Goal: Information Seeking & Learning: Learn about a topic

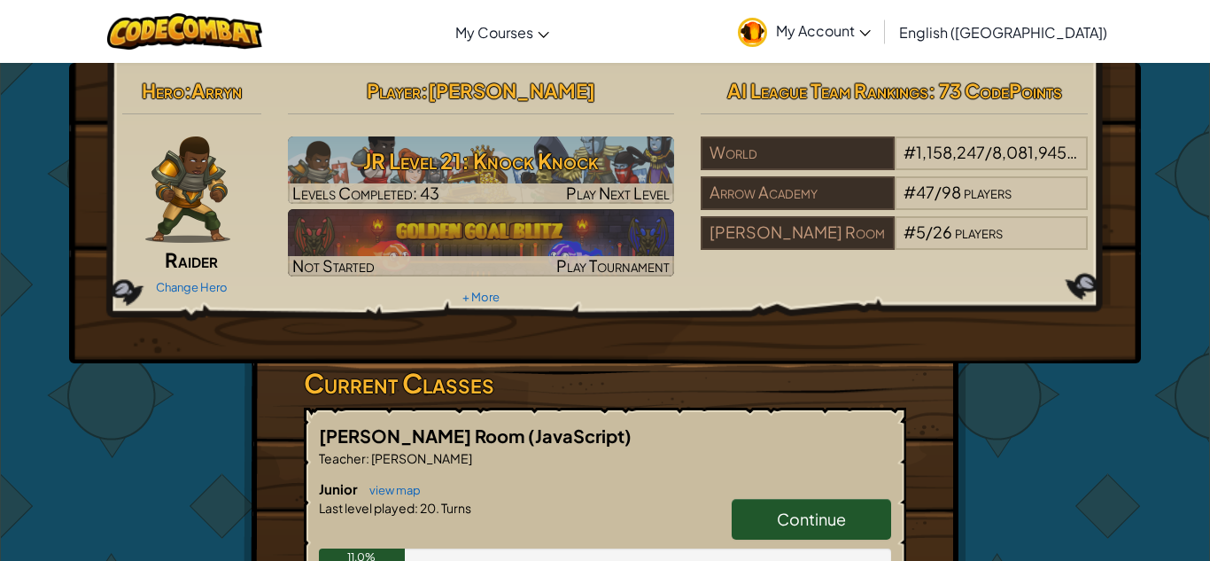
click at [767, 518] on link "Continue" at bounding box center [810, 519] width 159 height 41
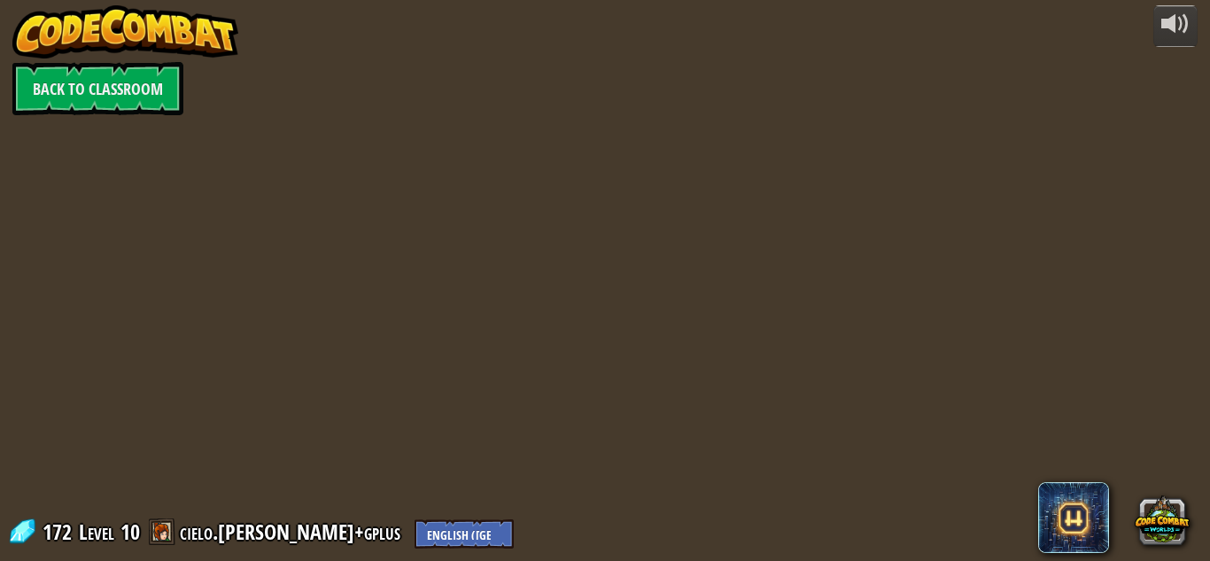
click at [766, 518] on div at bounding box center [605, 280] width 808 height 561
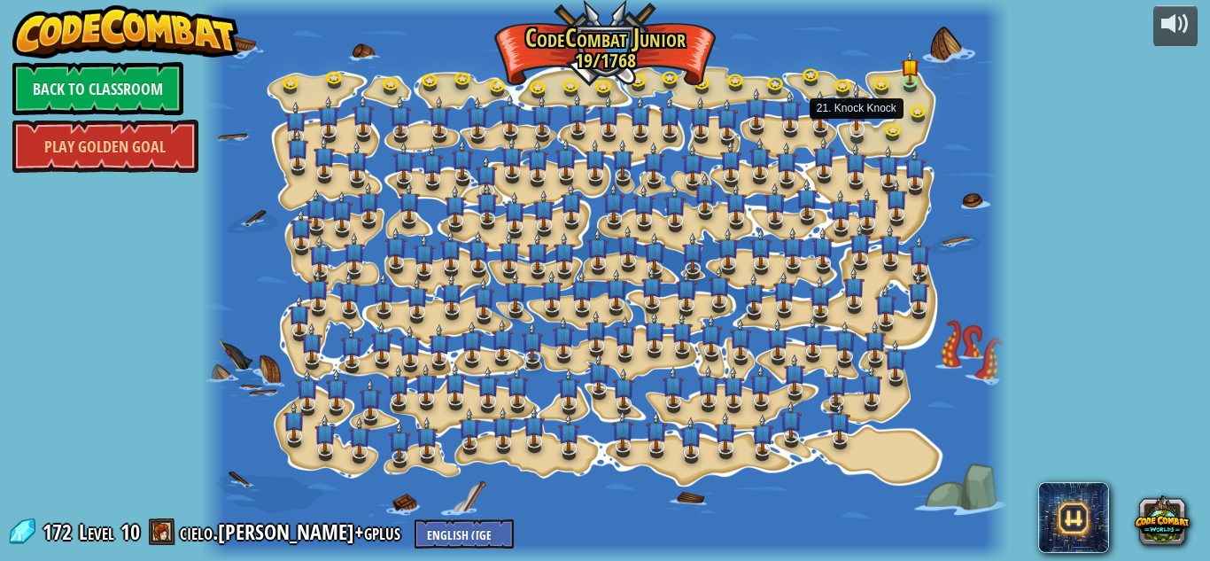
click at [855, 130] on img at bounding box center [856, 106] width 21 height 50
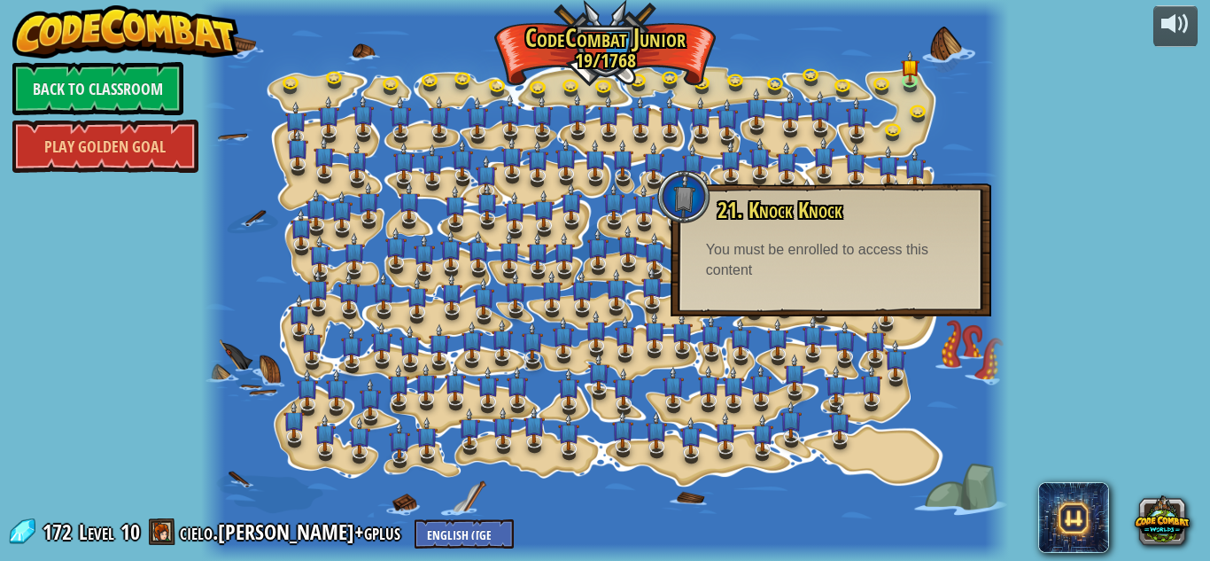
click at [784, 256] on div "You must be enrolled to access this content" at bounding box center [831, 260] width 250 height 41
click at [97, 73] on link "Back to Classroom" at bounding box center [97, 88] width 171 height 53
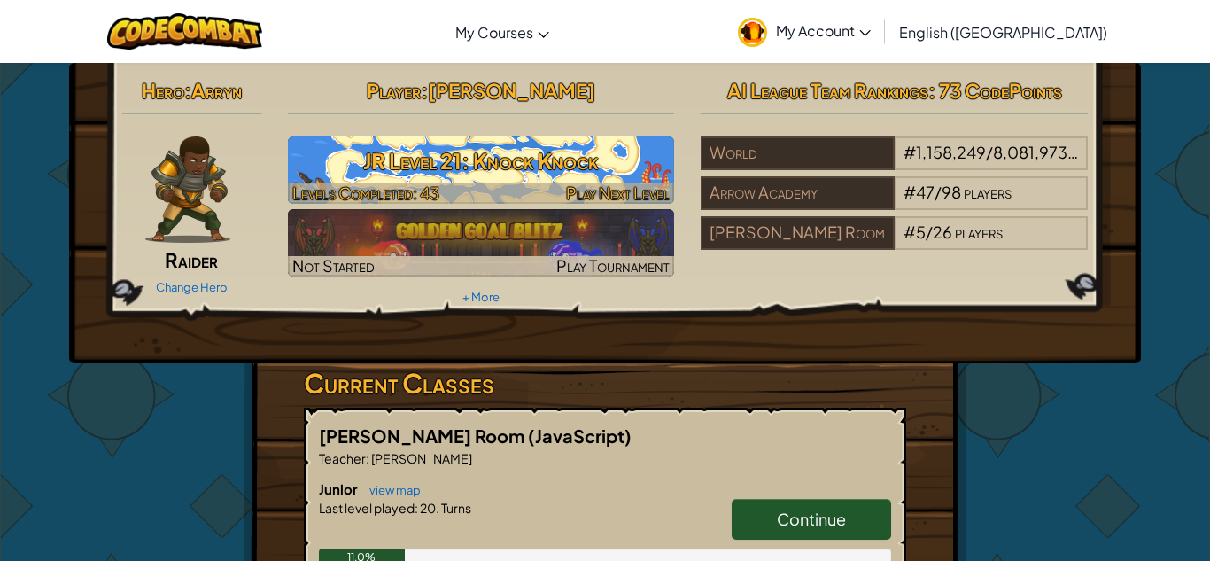
click at [391, 185] on span "Levels Completed: 43" at bounding box center [365, 192] width 147 height 20
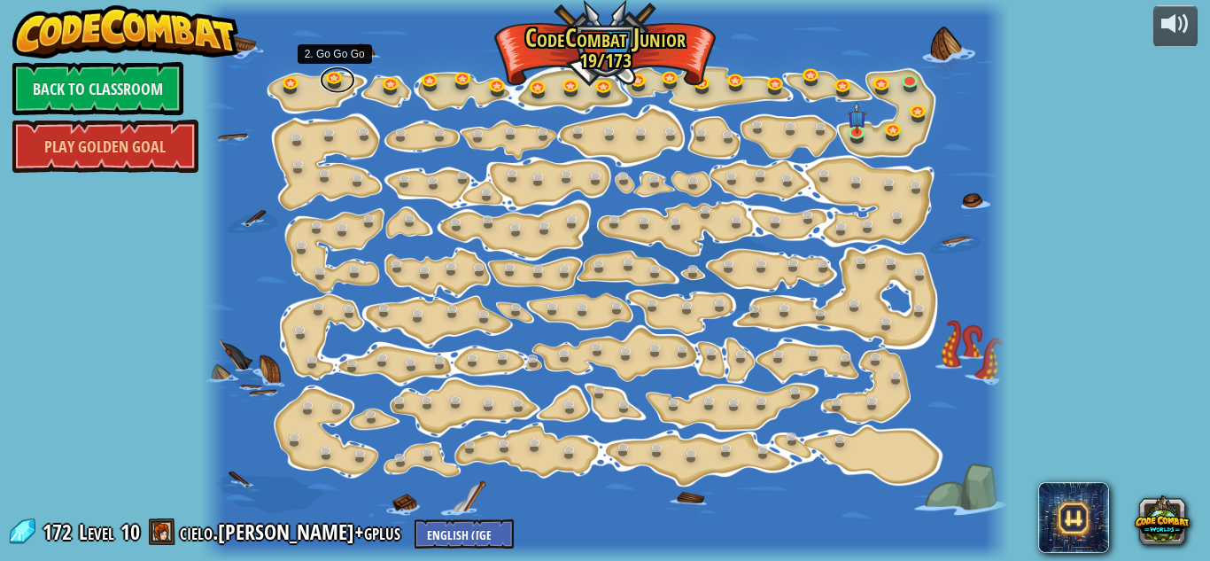
click at [332, 89] on link at bounding box center [337, 79] width 35 height 27
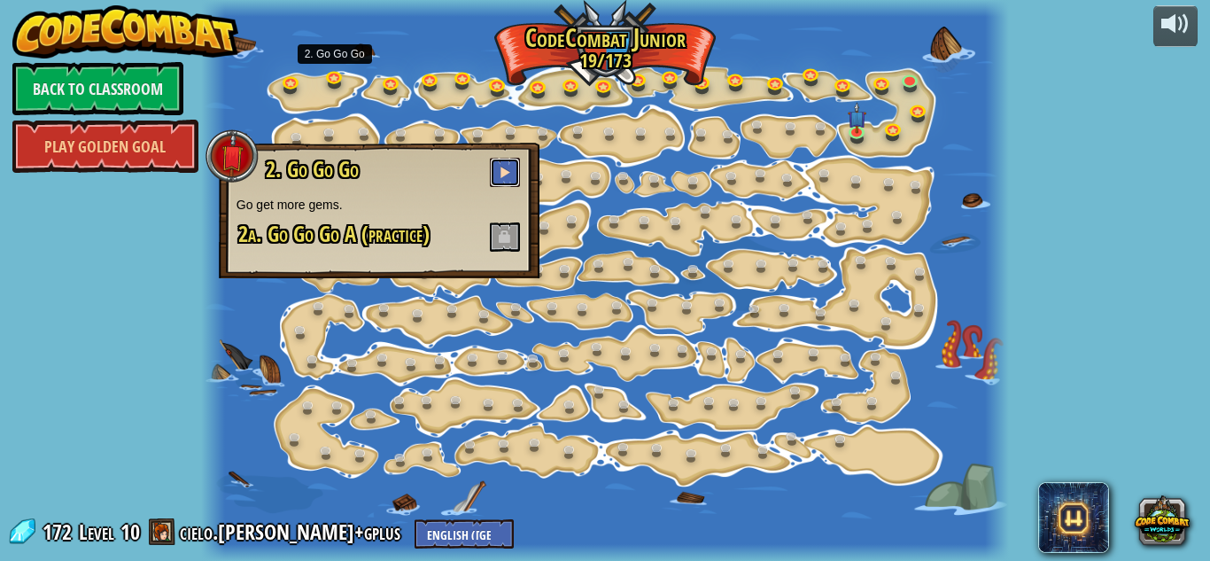
click at [491, 171] on button at bounding box center [505, 172] width 30 height 29
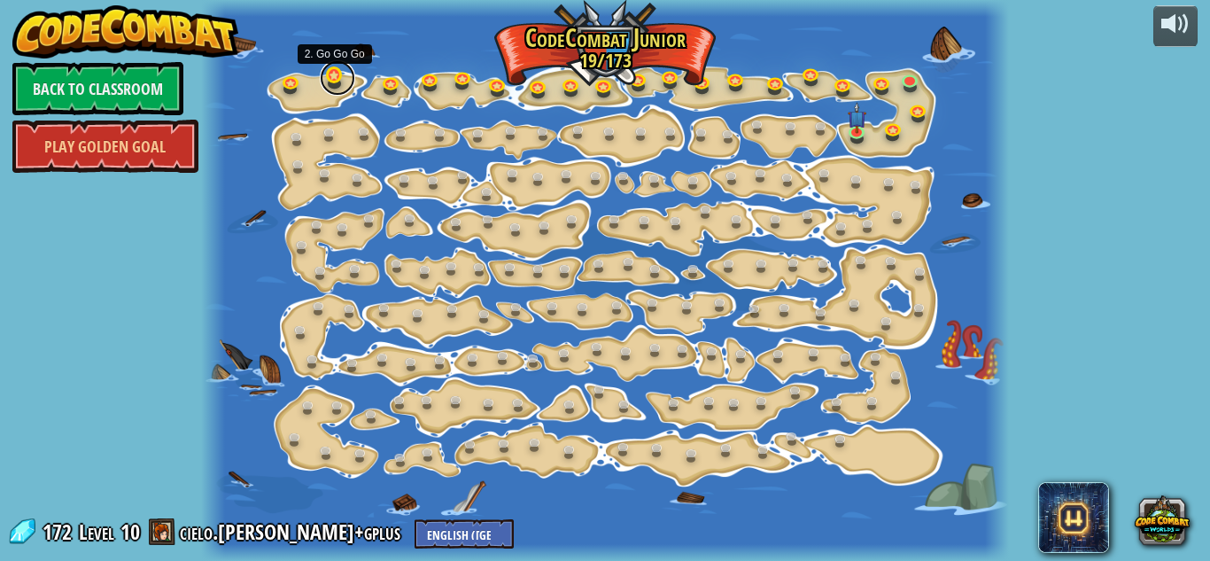
click at [329, 76] on link at bounding box center [337, 77] width 35 height 35
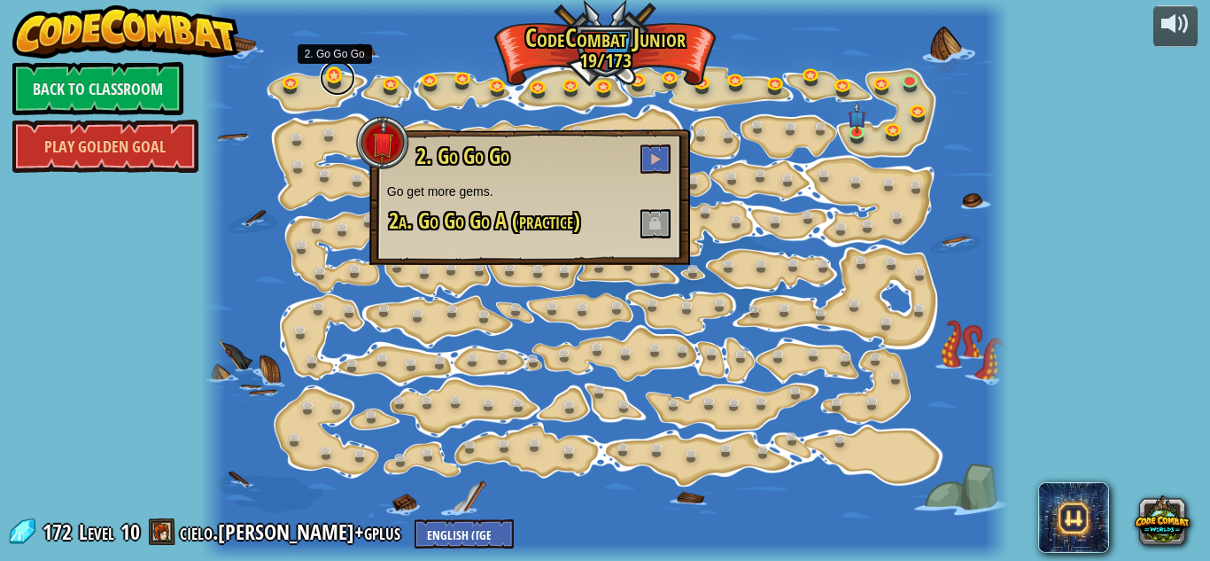
click at [329, 76] on link at bounding box center [337, 77] width 35 height 35
click at [650, 152] on span at bounding box center [655, 158] width 12 height 12
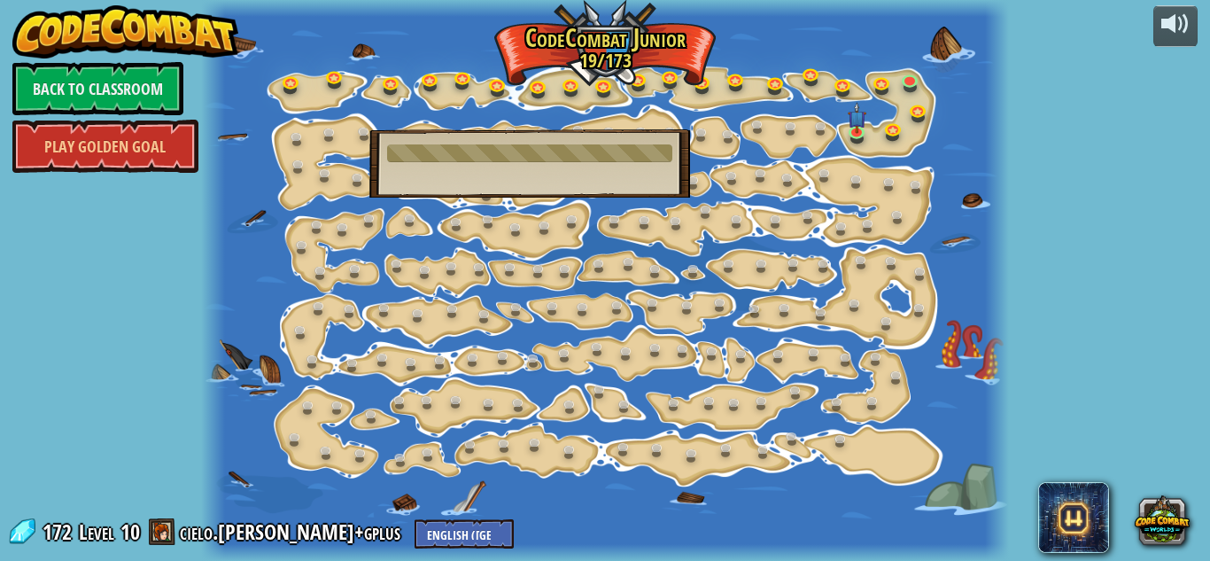
click at [650, 152] on div at bounding box center [529, 153] width 285 height 18
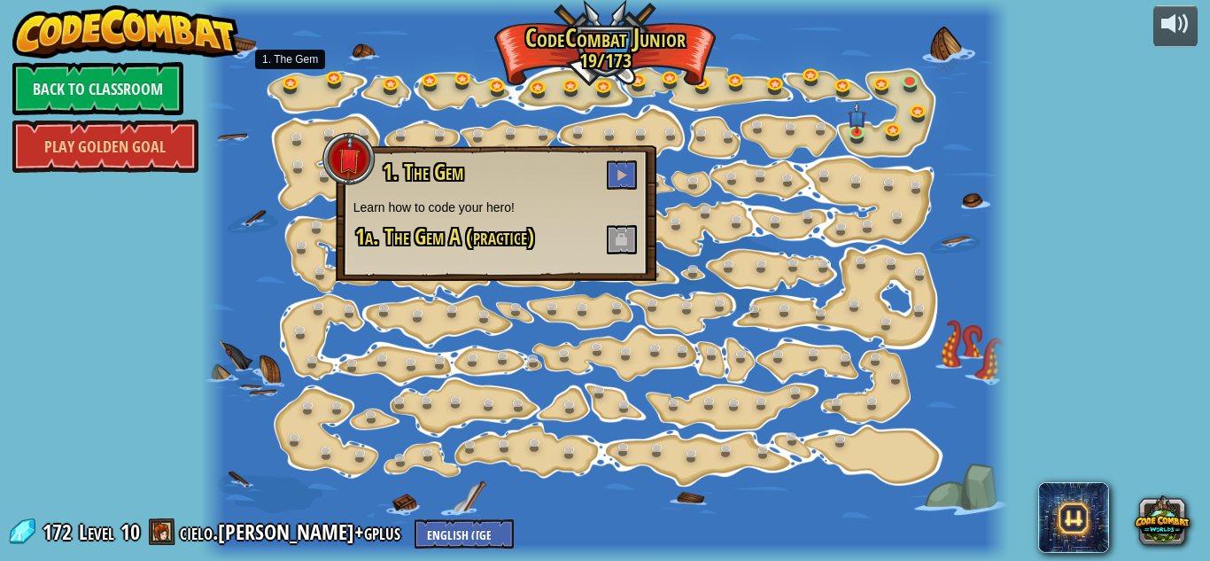
click at [498, 168] on h3 "1. The Gem" at bounding box center [510, 174] width 258 height 29
click at [618, 174] on span at bounding box center [621, 174] width 12 height 12
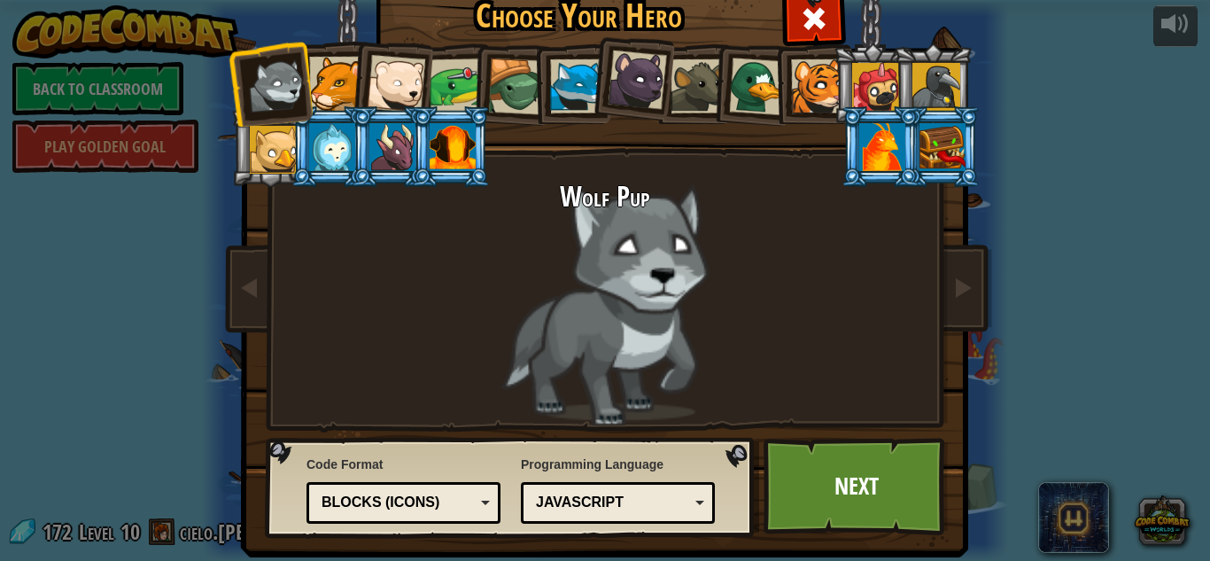
click at [488, 490] on div "Blocks (Icons)" at bounding box center [403, 502] width 171 height 27
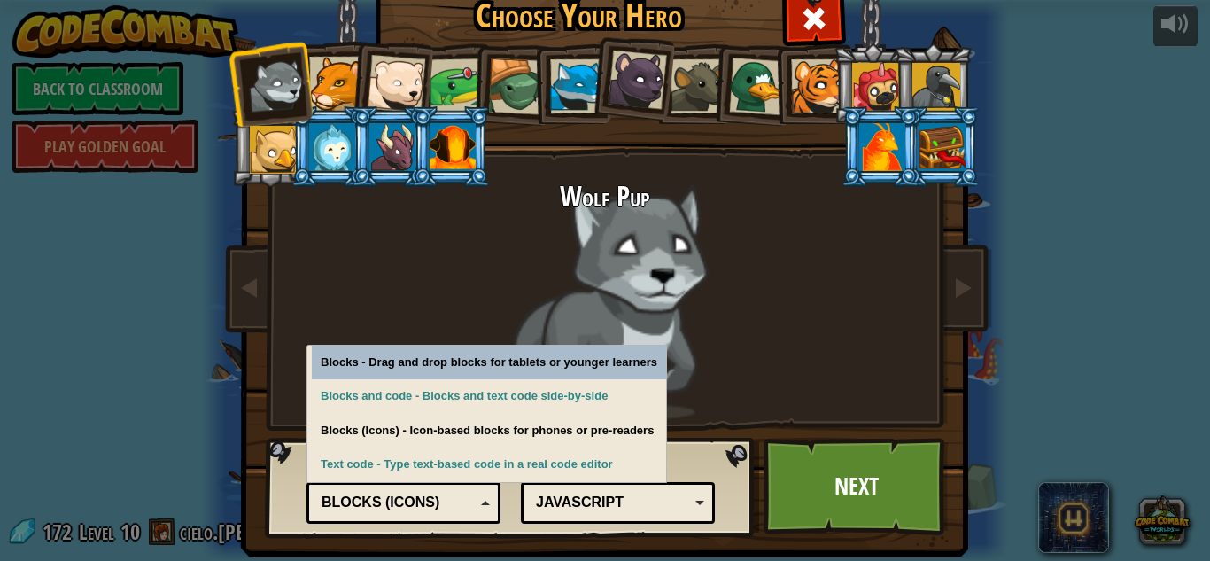
click at [803, 298] on div "Wolf Pup" at bounding box center [605, 304] width 664 height 244
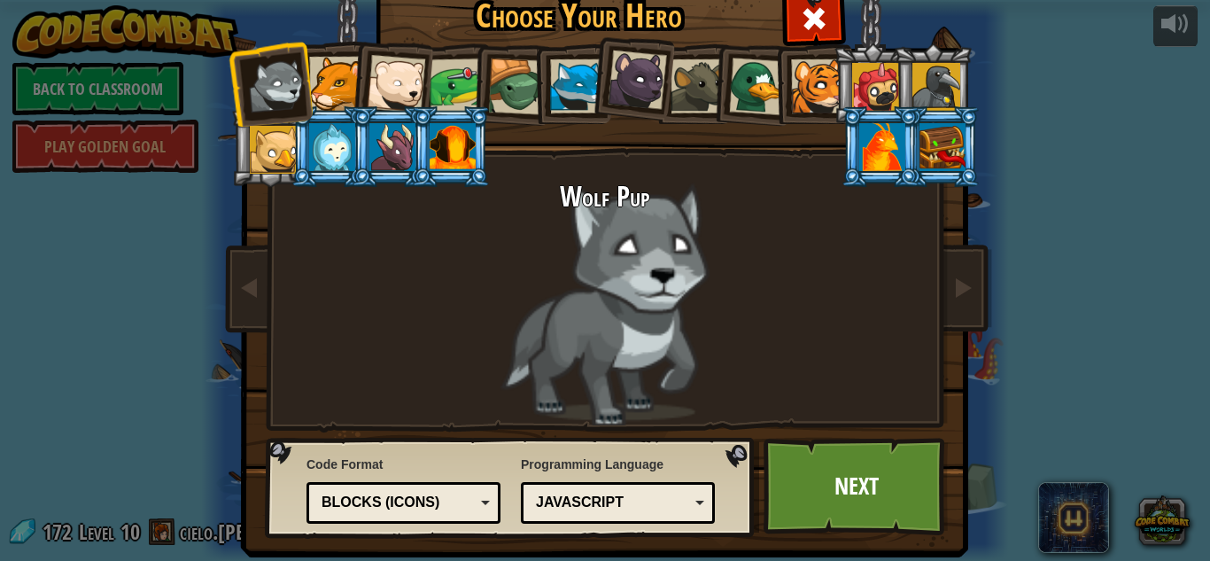
click at [315, 168] on div at bounding box center [332, 147] width 46 height 48
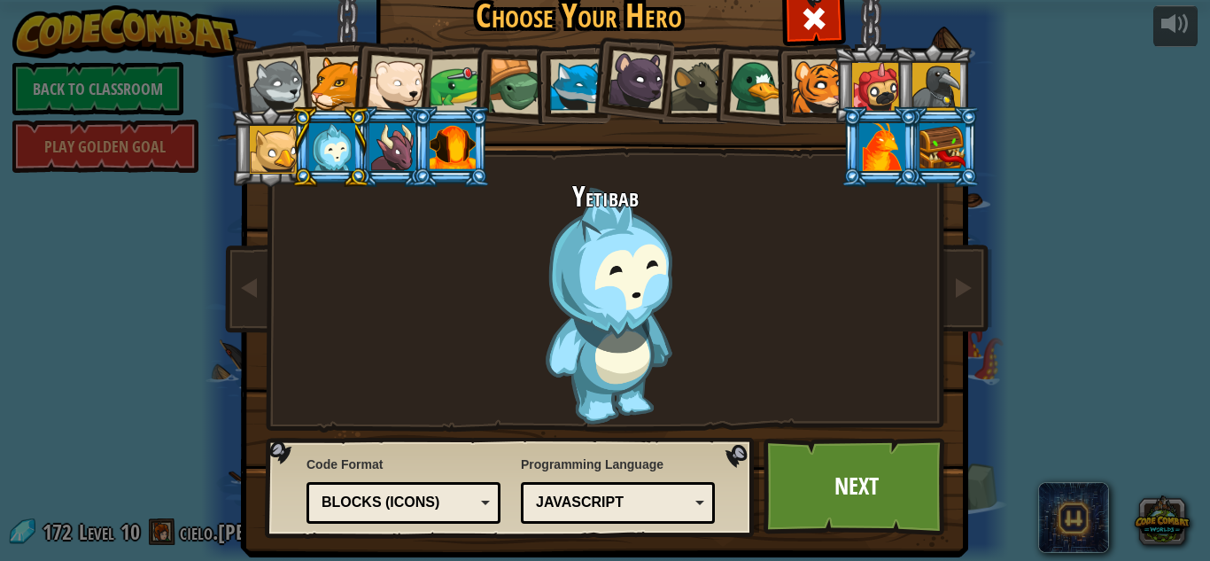
click at [466, 164] on div at bounding box center [452, 147] width 46 height 48
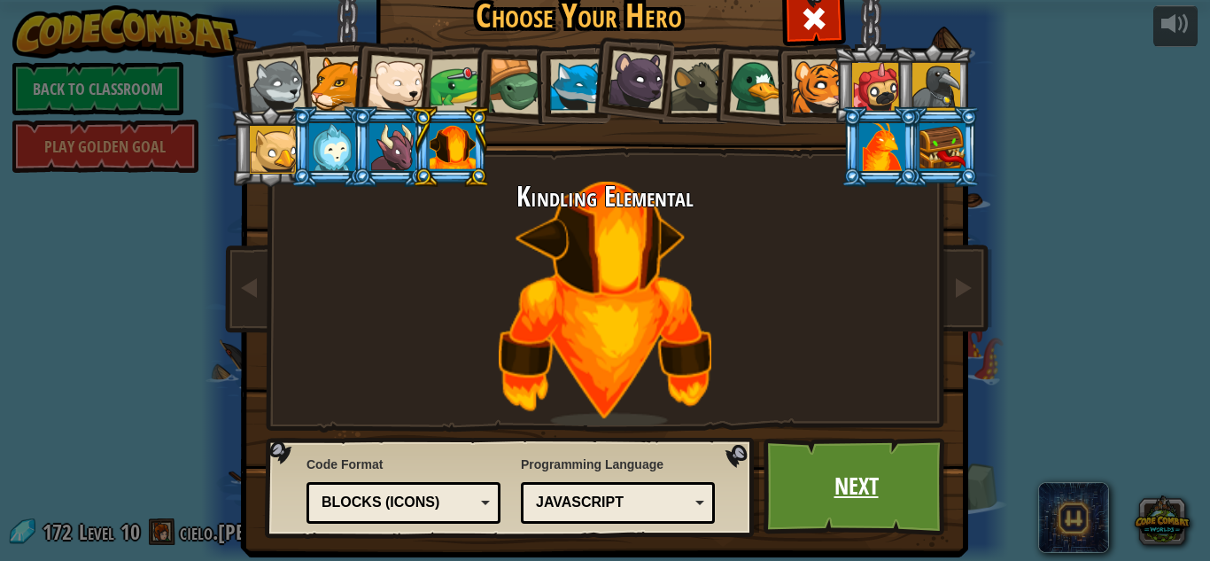
click at [826, 468] on link "Next" at bounding box center [855, 485] width 185 height 97
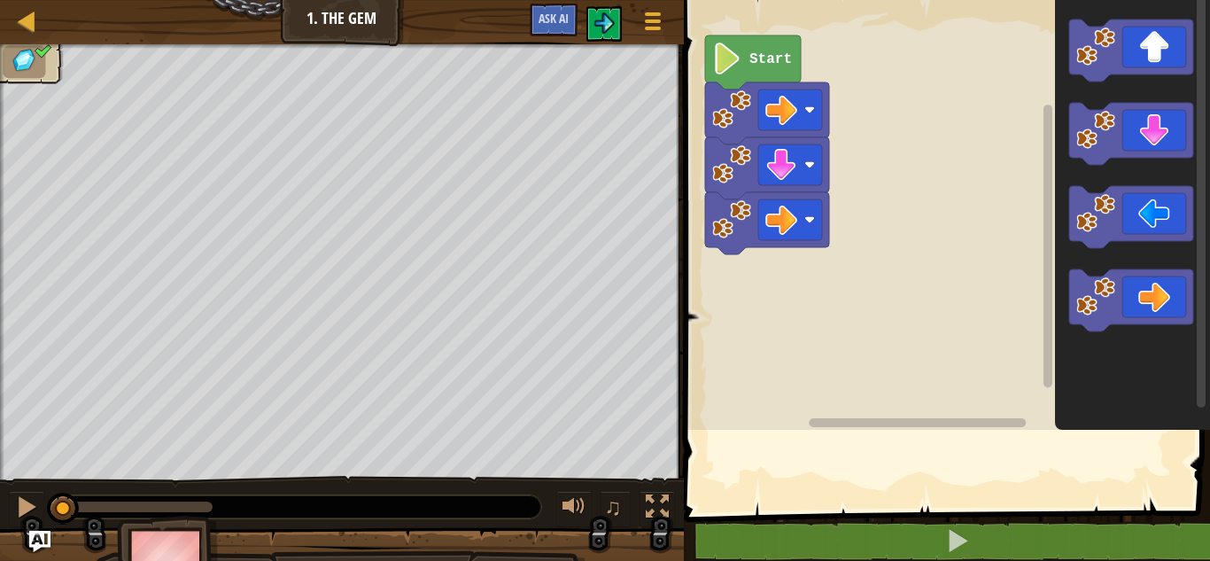
click at [828, 429] on div "Start" at bounding box center [943, 210] width 531 height 438
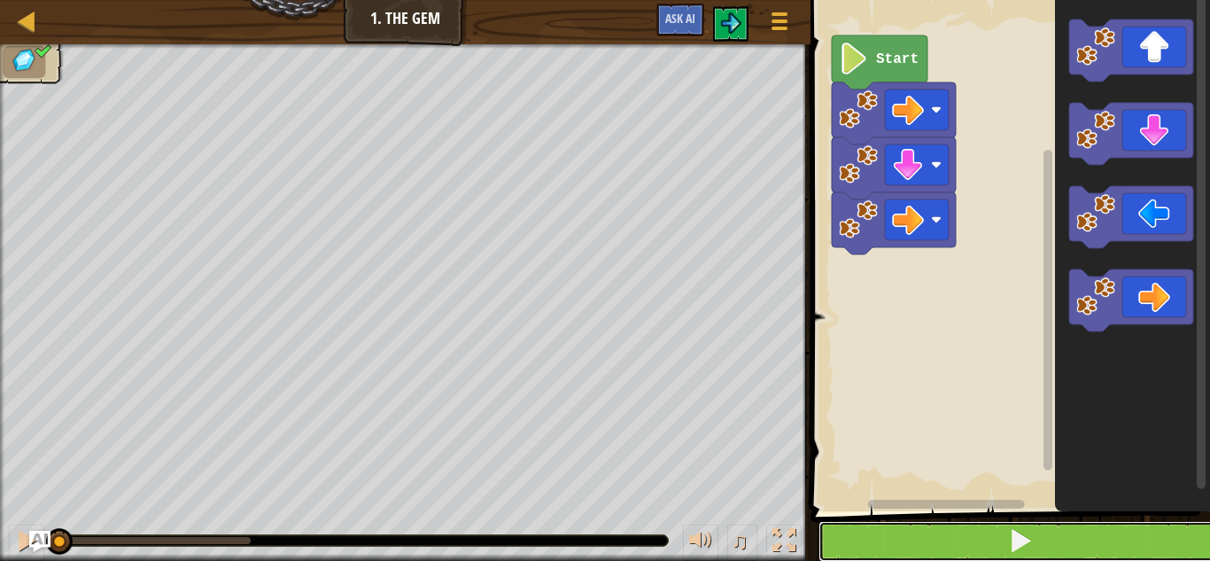
click at [1107, 542] on button at bounding box center [1020, 541] width 405 height 41
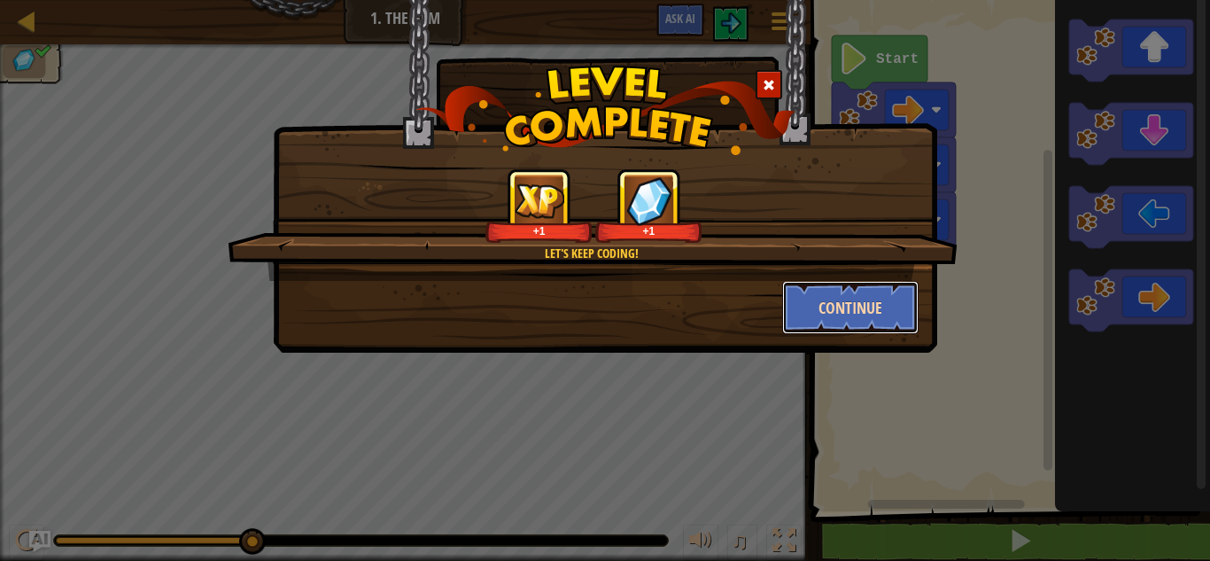
click at [829, 321] on button "Continue" at bounding box center [850, 307] width 137 height 53
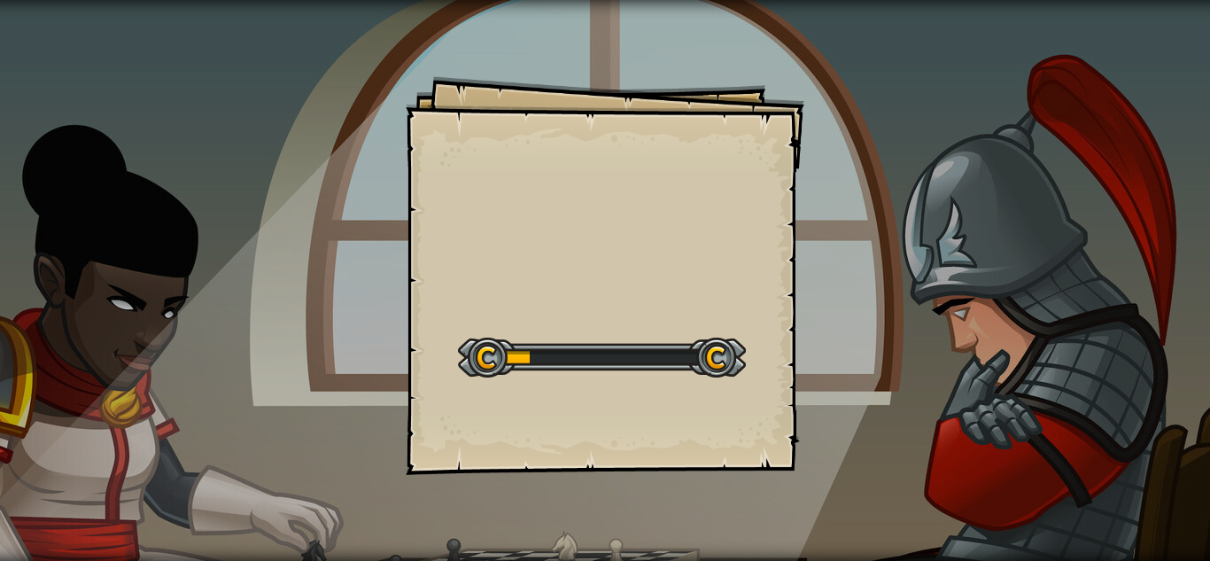
click at [819, 326] on div "Goals Start Level Error loading from server. Try refreshing the page. You'll ne…" at bounding box center [605, 280] width 1210 height 561
click at [904, 390] on div "Turns Goals Start Level Error loading from server. Try refreshing the page. You…" at bounding box center [605, 280] width 1210 height 561
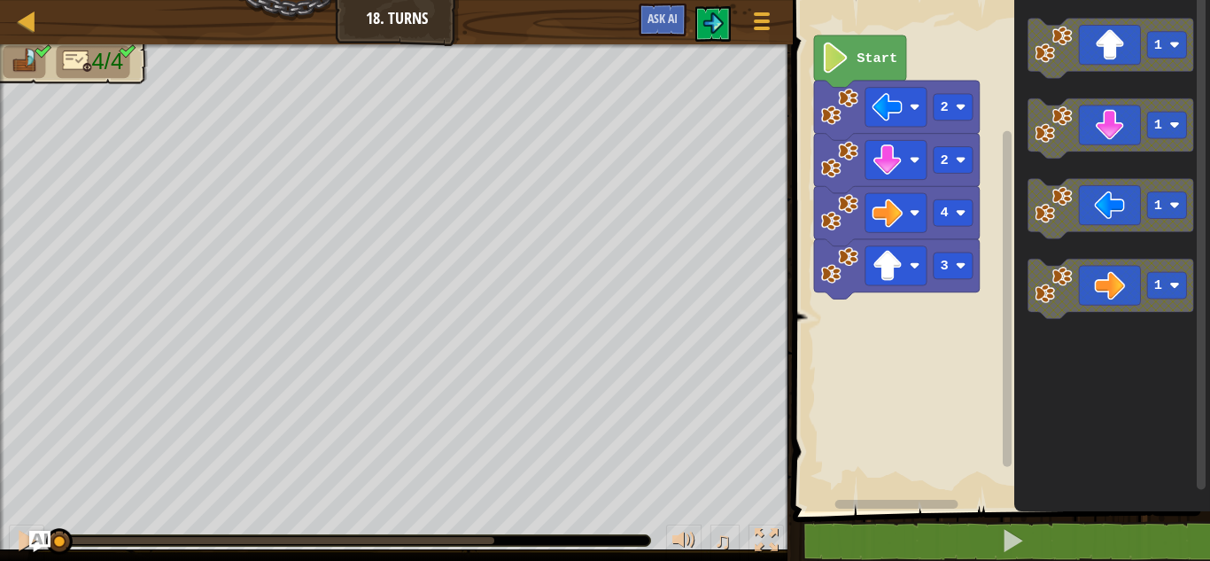
click at [904, 390] on rect "Blockly Workspace" at bounding box center [998, 251] width 422 height 520
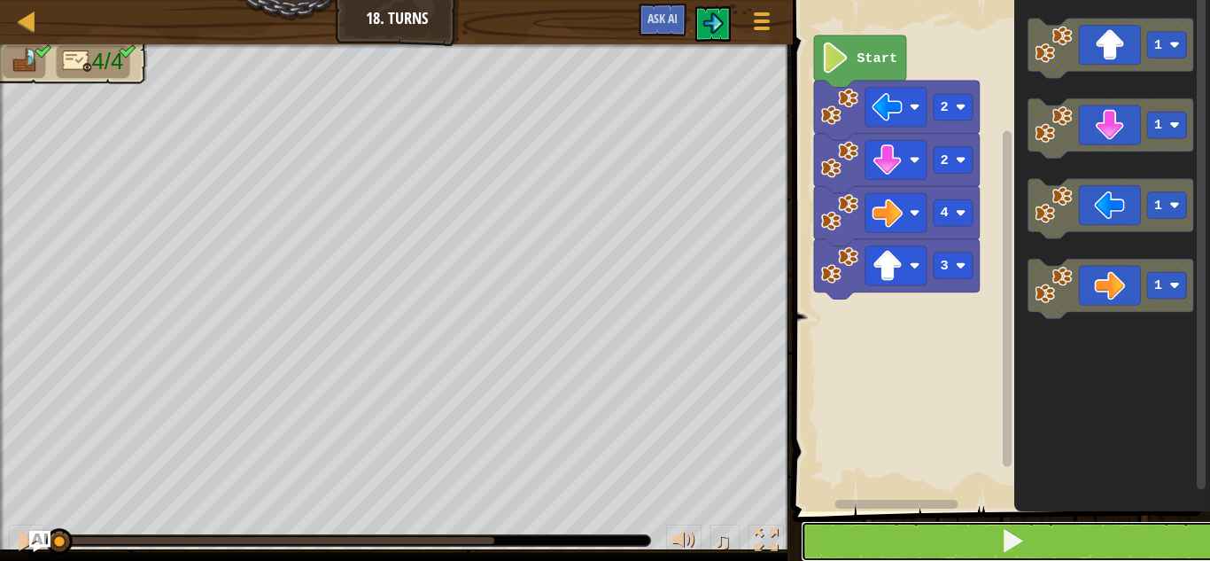
click at [866, 534] on button at bounding box center [1011, 541] width 422 height 41
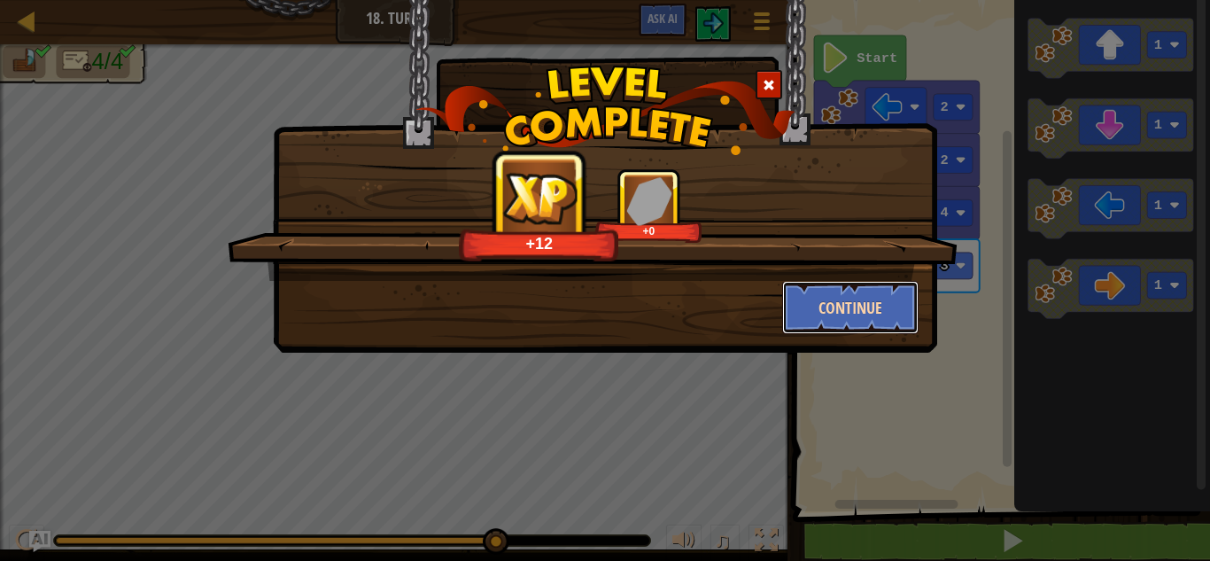
click at [801, 317] on button "Continue" at bounding box center [850, 307] width 137 height 53
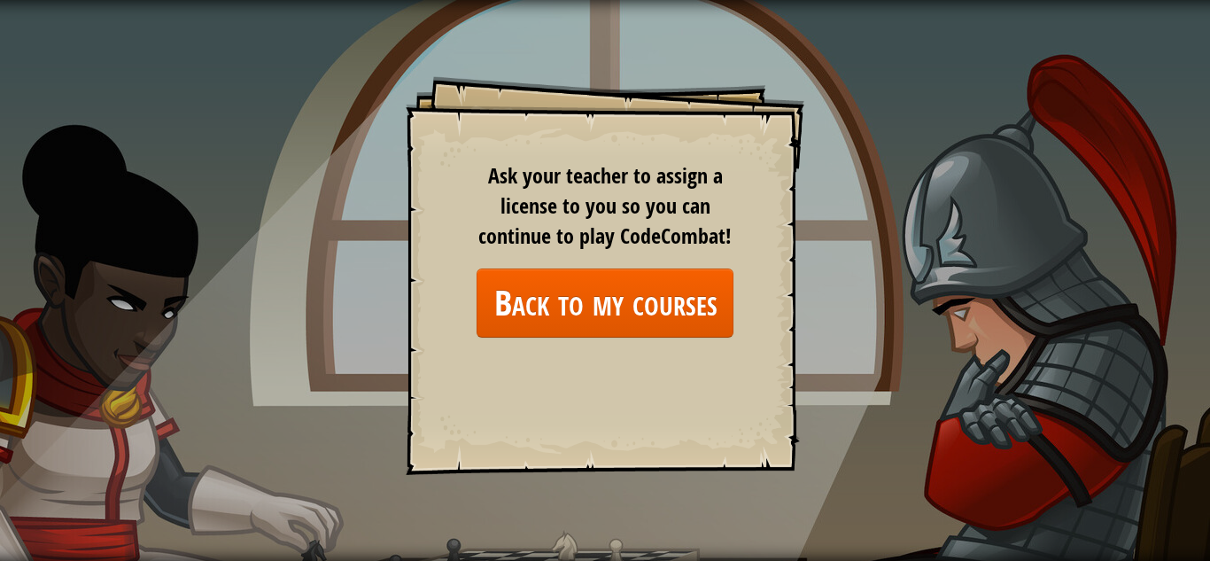
click at [802, 329] on div "Goals Start Level Error loading from server. Try refreshing the page. You'll ne…" at bounding box center [605, 275] width 398 height 398
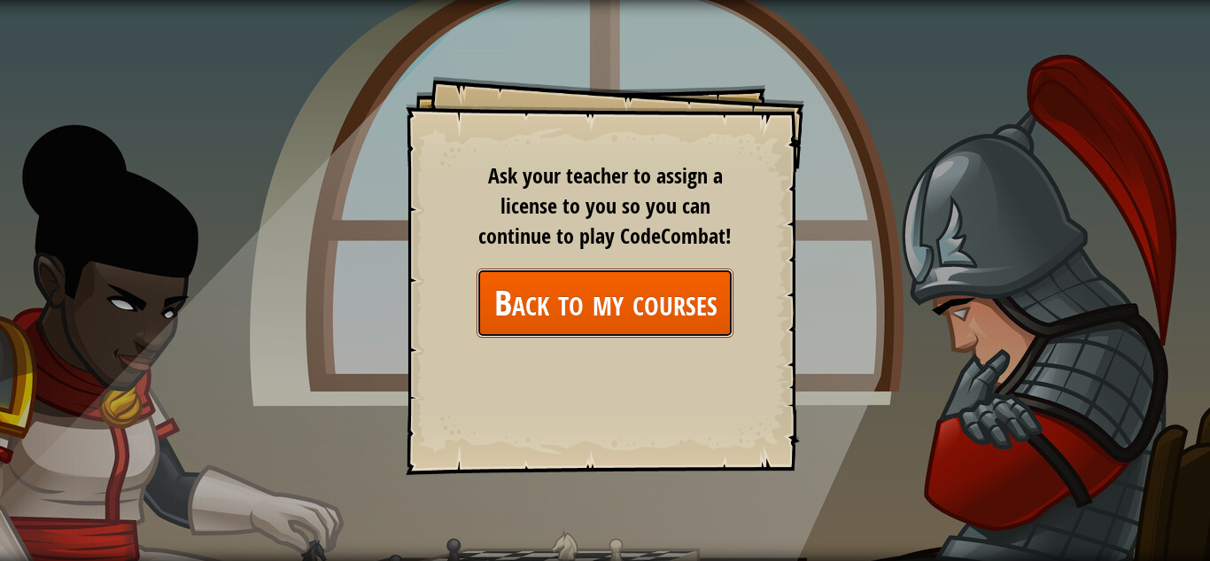
click at [660, 310] on link "Back to my courses" at bounding box center [604, 302] width 257 height 68
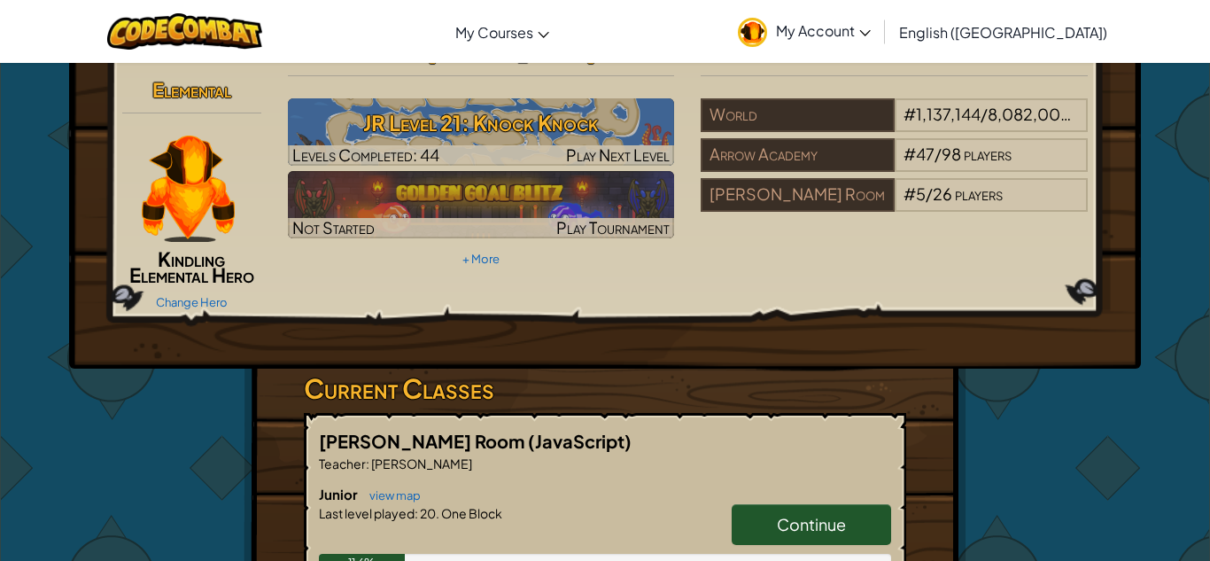
scroll to position [4, 0]
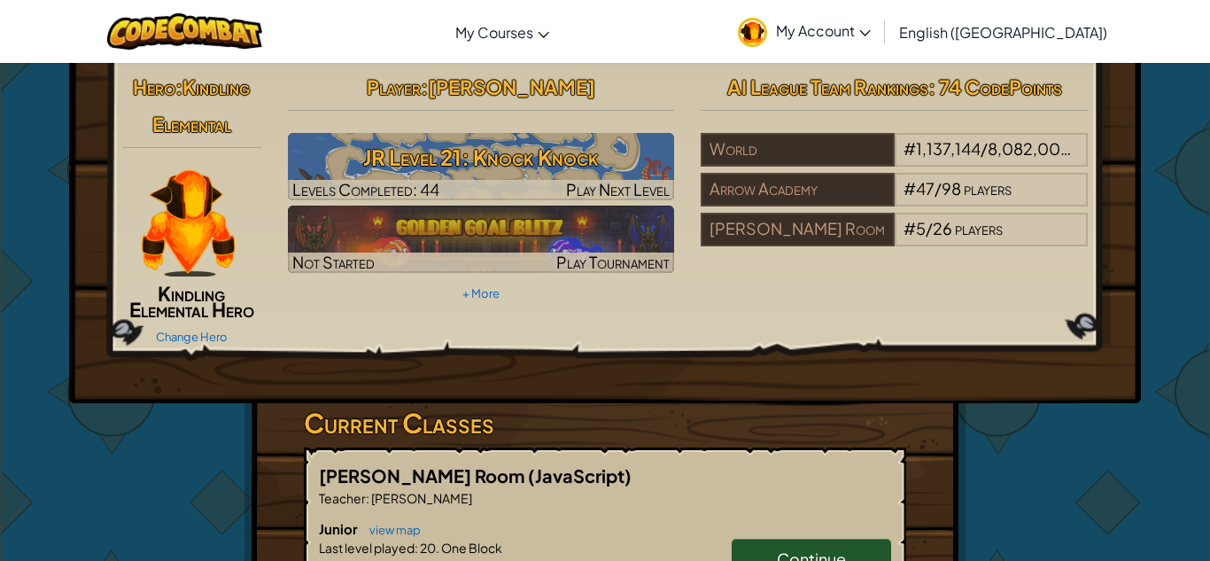
click at [672, 531] on h6 "Junior view map" at bounding box center [605, 528] width 572 height 19
click at [518, 505] on p "Teacher : [PERSON_NAME]" at bounding box center [605, 498] width 572 height 18
click at [576, 530] on h6 "Junior view map" at bounding box center [605, 528] width 572 height 19
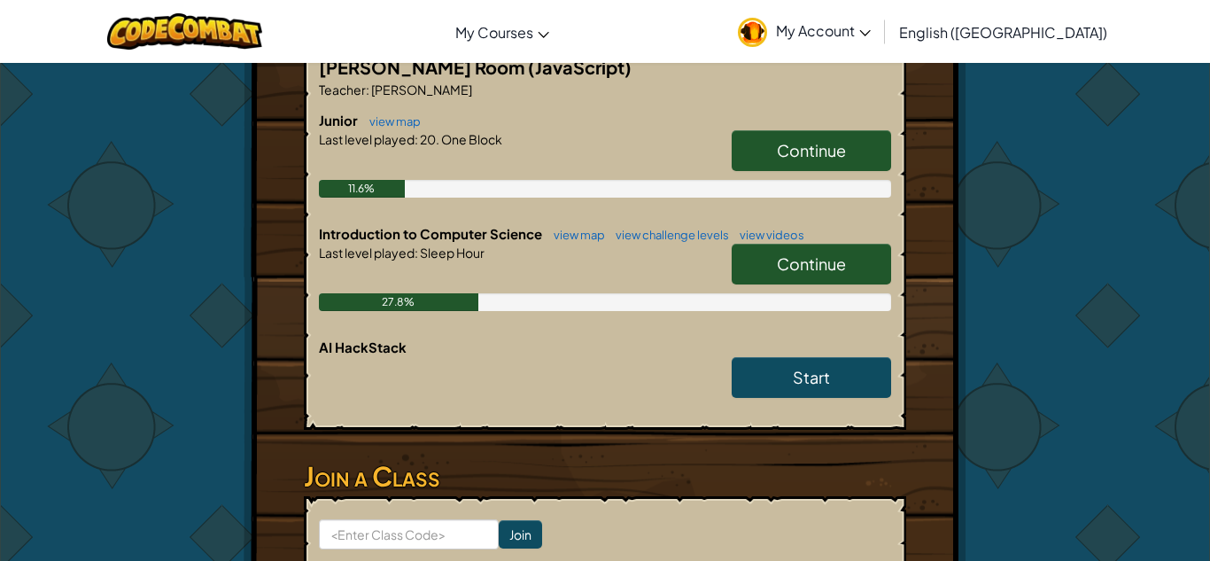
scroll to position [419, 0]
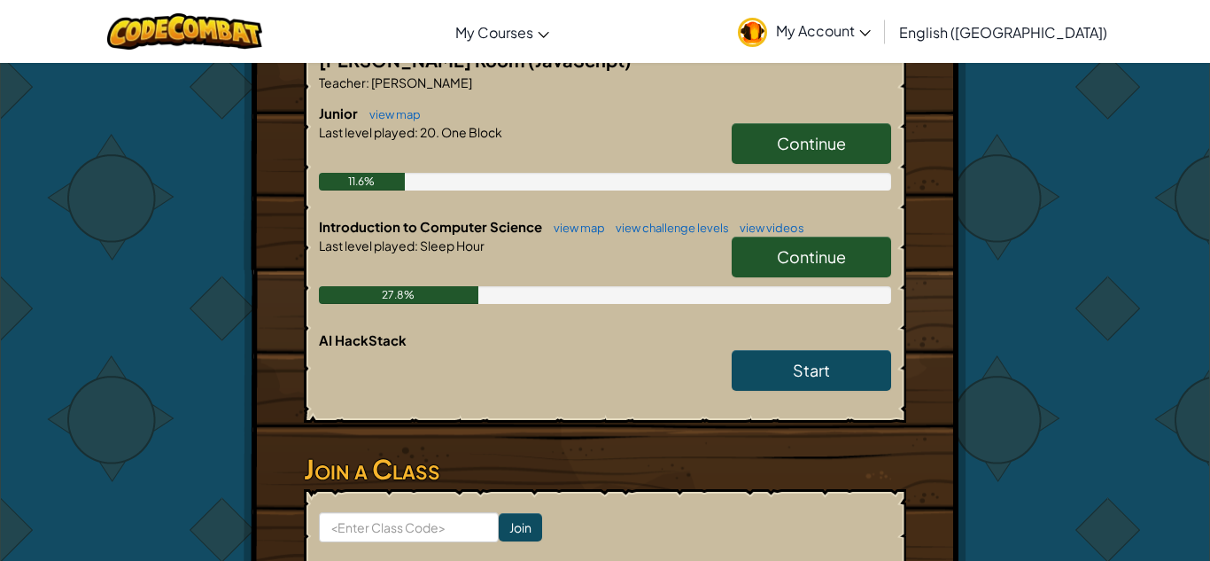
click at [809, 392] on div "Start" at bounding box center [802, 375] width 177 height 50
click at [801, 375] on span "Start" at bounding box center [811, 370] width 37 height 20
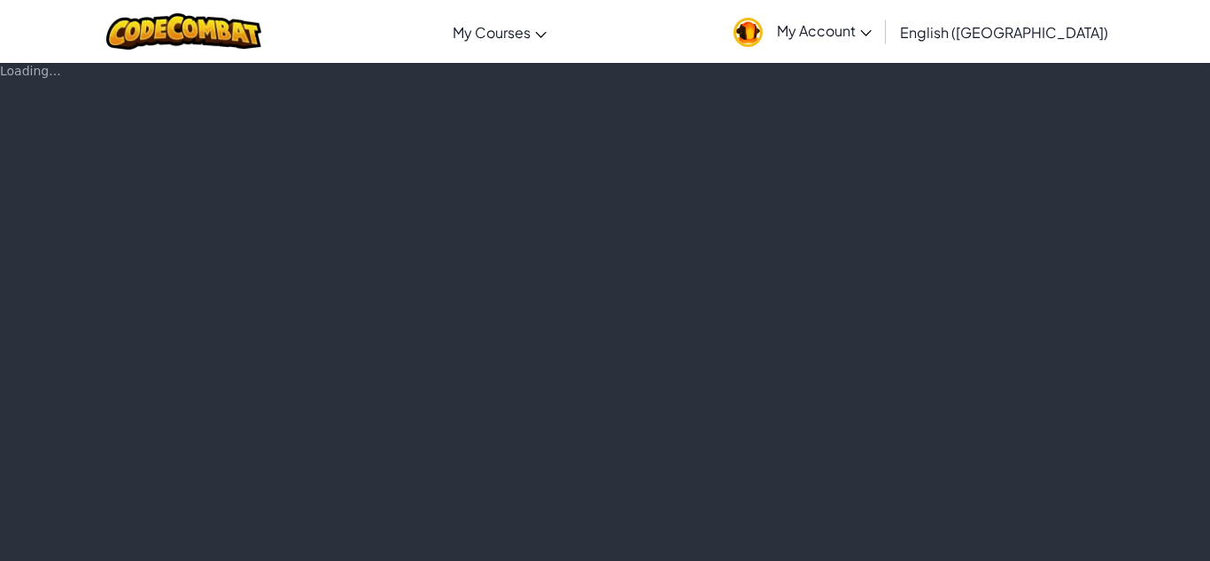
click at [1209, 122] on div "Loading..." at bounding box center [605, 311] width 1210 height 499
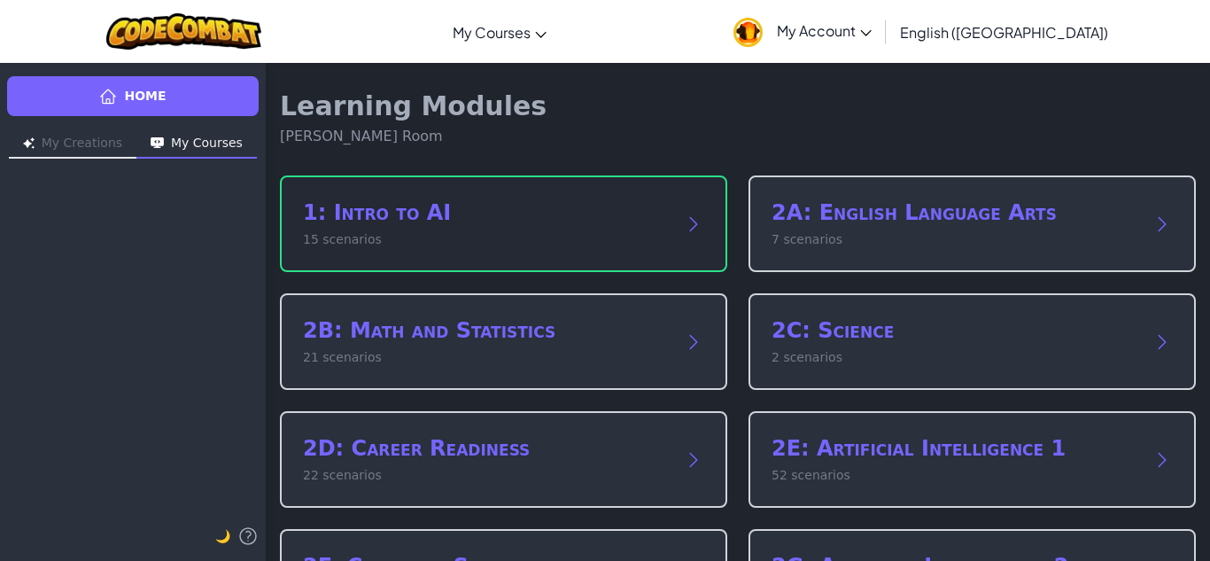
click at [496, 186] on div "1: Intro to AI 15 scenarios" at bounding box center [503, 223] width 447 height 97
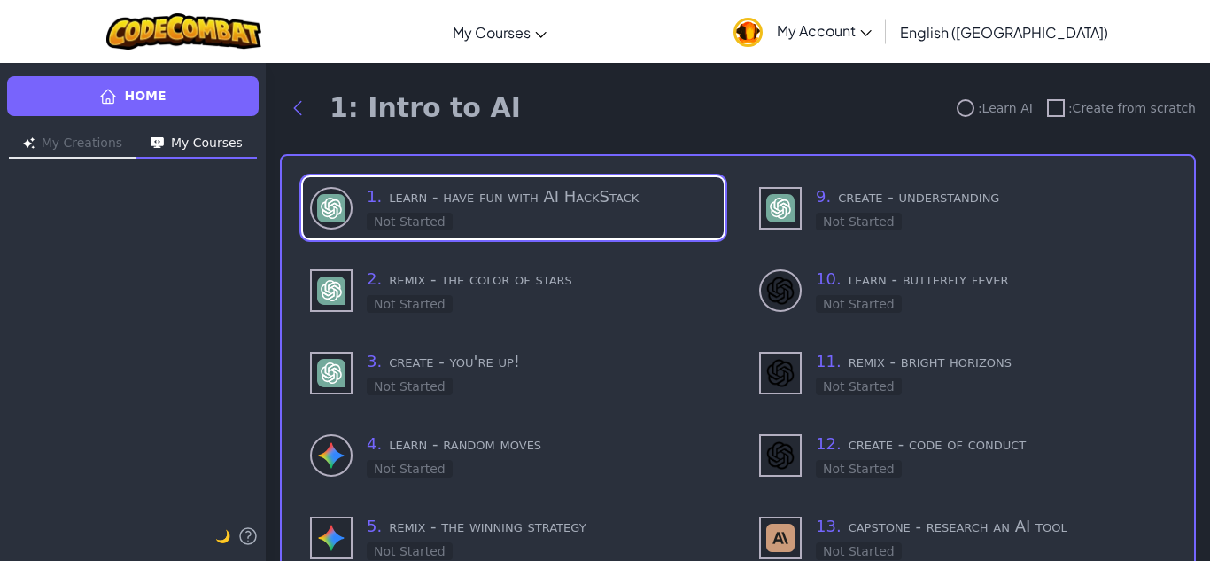
click at [496, 186] on h3 "1 . learn - have fun with AI HackStack" at bounding box center [542, 196] width 350 height 25
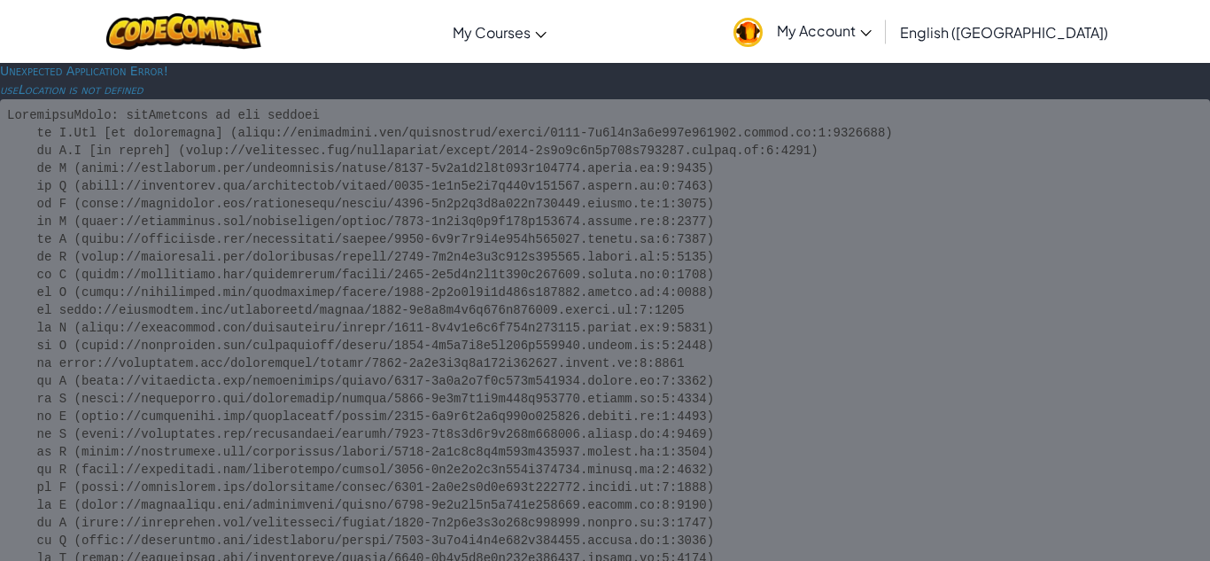
click at [723, 155] on pre at bounding box center [605, 451] width 1210 height 705
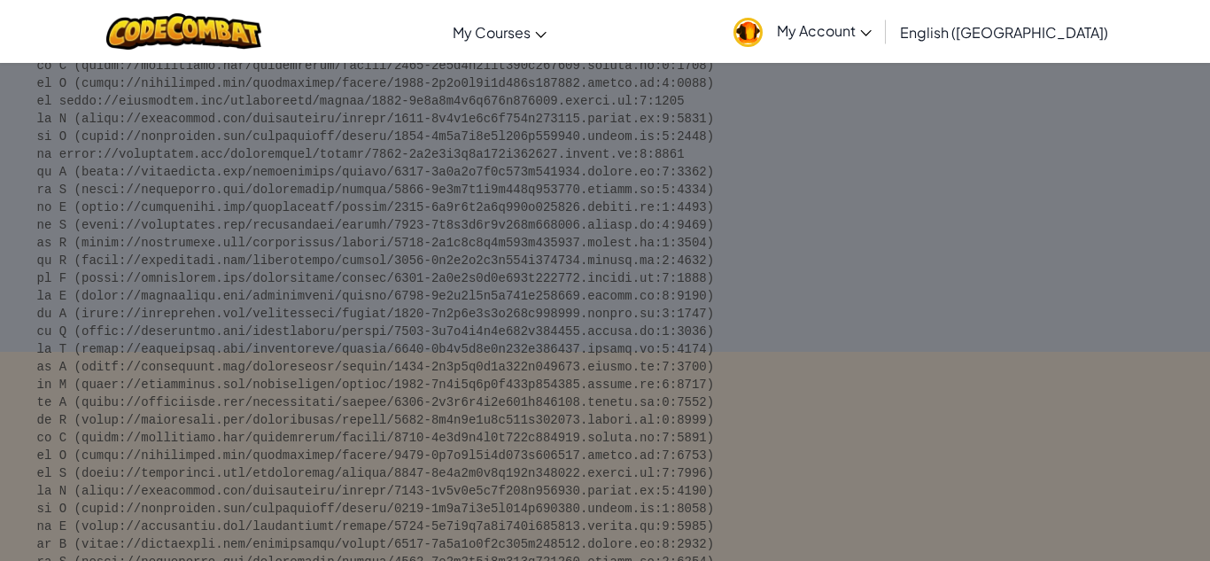
scroll to position [208, 0]
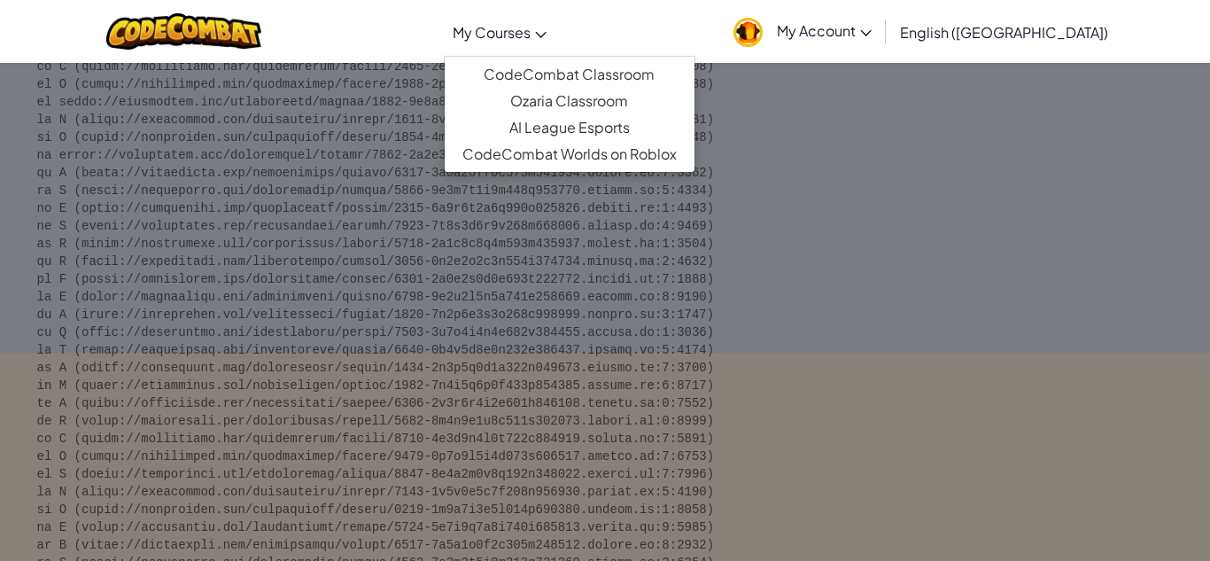
click at [530, 41] on span "My Courses" at bounding box center [491, 32] width 78 height 19
click at [589, 75] on link "CodeCombat Classroom" at bounding box center [570, 74] width 250 height 27
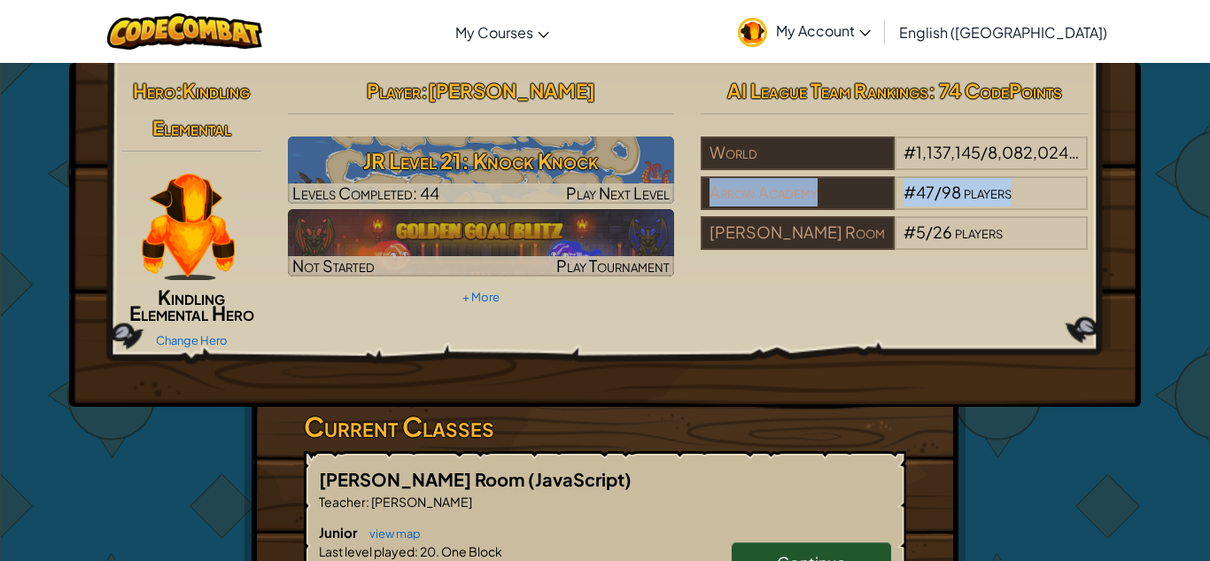
drag, startPoint x: 1209, startPoint y: 160, endPoint x: 1207, endPoint y: 188, distance: 27.5
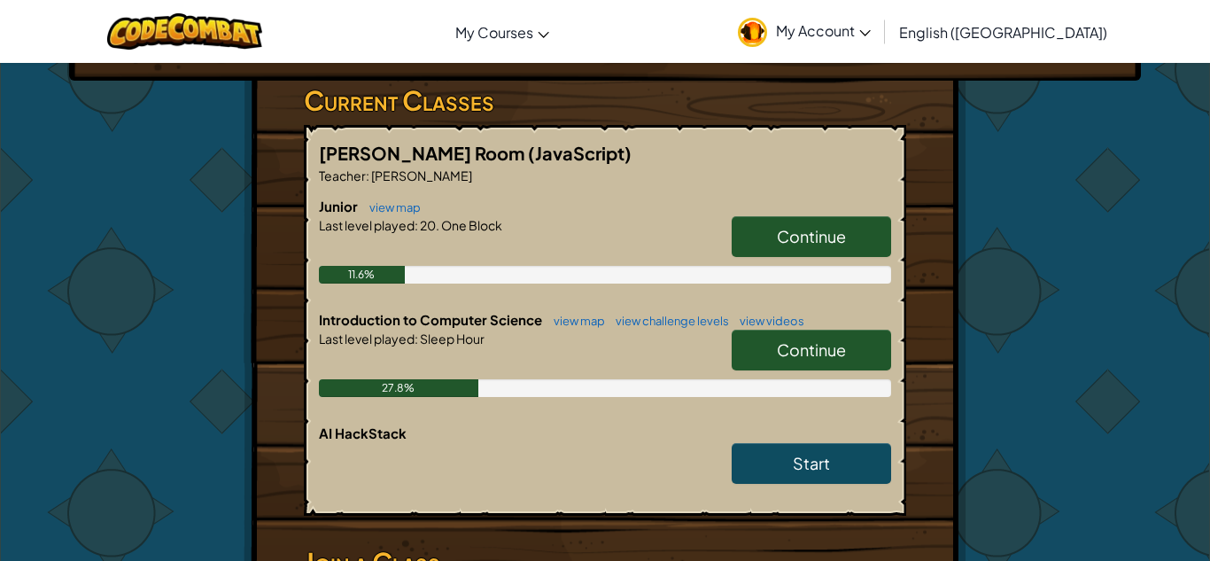
scroll to position [345, 0]
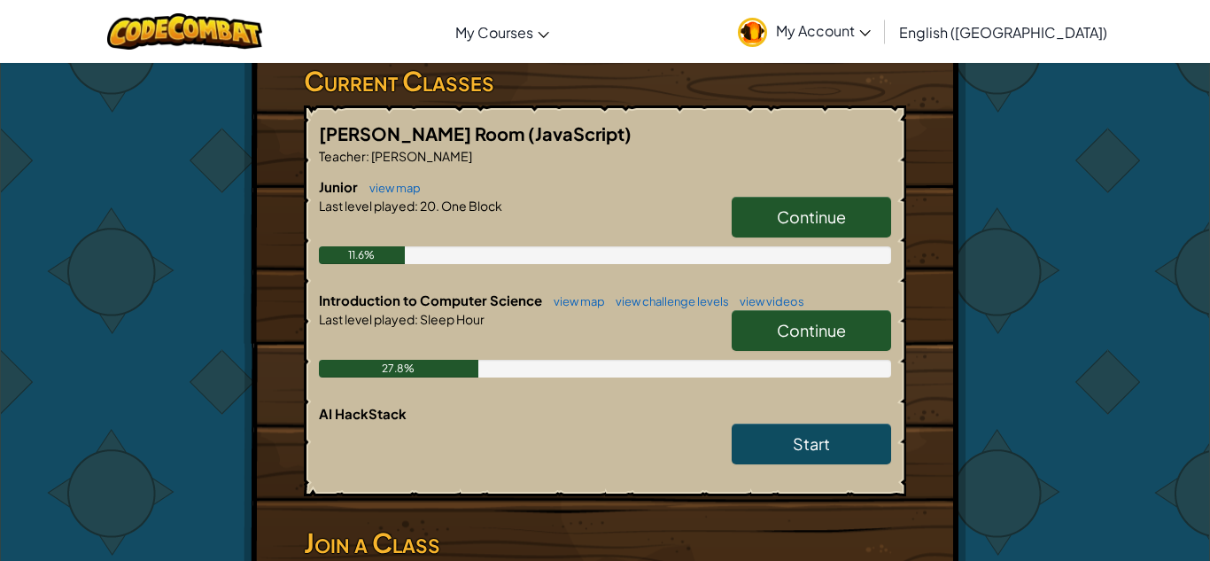
click at [862, 334] on link "Continue" at bounding box center [810, 330] width 159 height 41
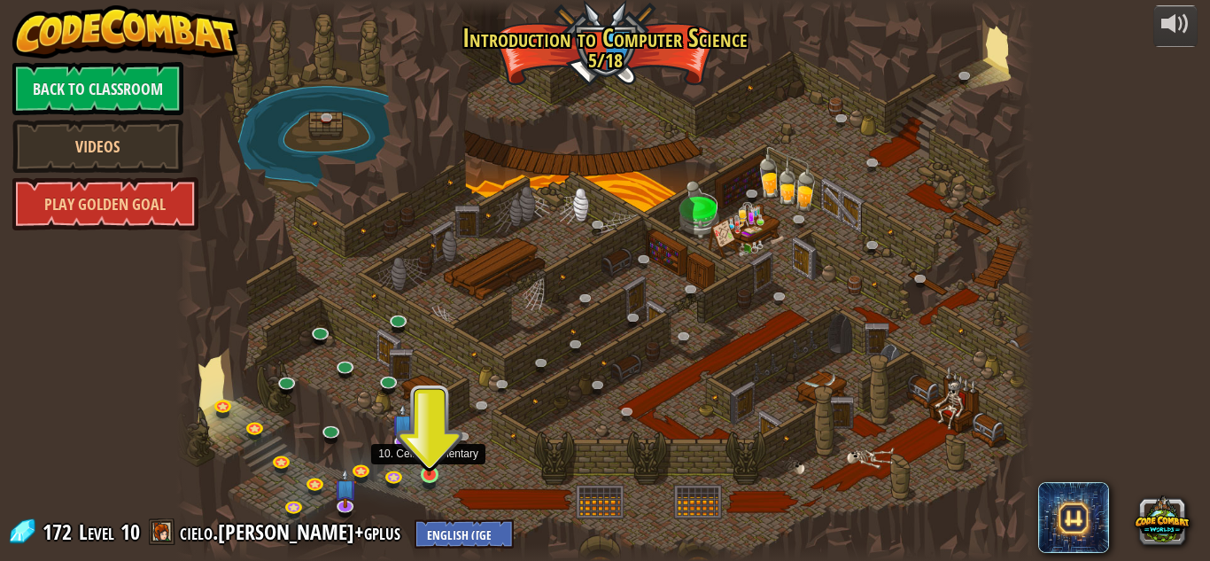
click at [424, 467] on img at bounding box center [429, 452] width 20 height 46
